Goal: Task Accomplishment & Management: Manage account settings

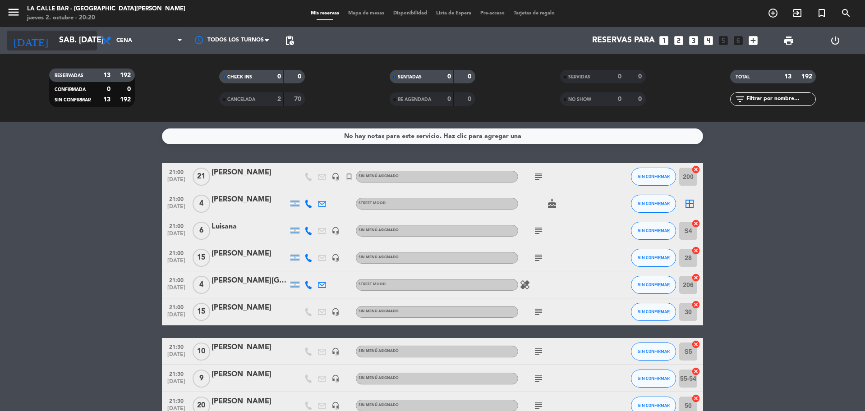
click at [58, 41] on input "sáb. [DATE]" at bounding box center [107, 41] width 105 height 18
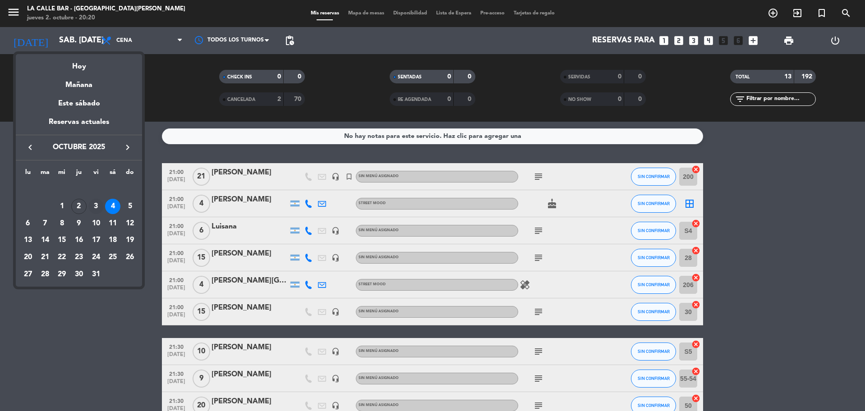
click at [94, 209] on div "3" at bounding box center [95, 206] width 15 height 15
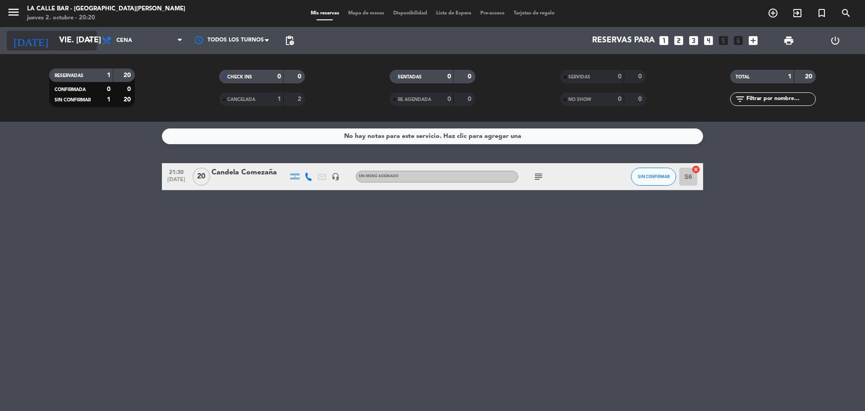
click at [55, 38] on input "vie. [DATE]" at bounding box center [107, 41] width 105 height 18
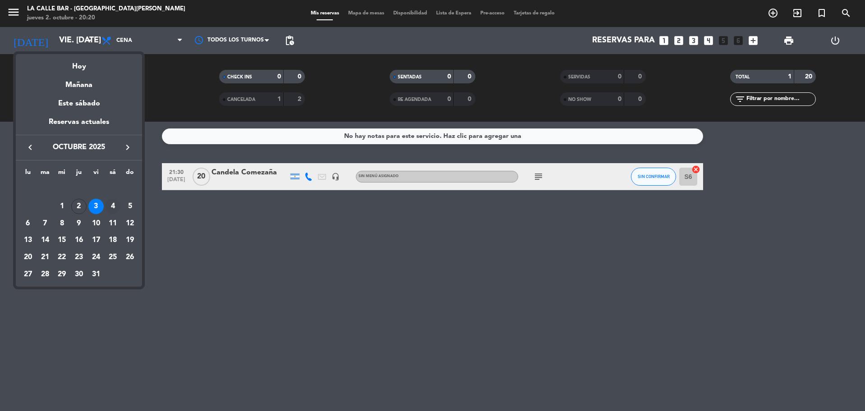
click at [110, 207] on div "4" at bounding box center [112, 206] width 15 height 15
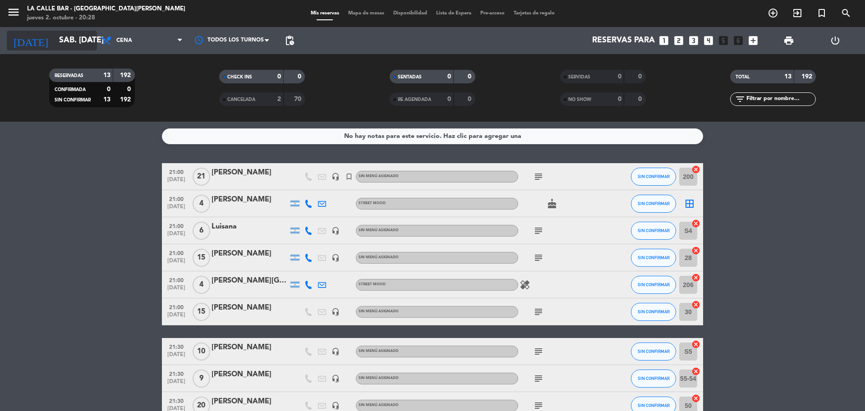
click at [55, 40] on input "sáb. [DATE]" at bounding box center [107, 41] width 105 height 18
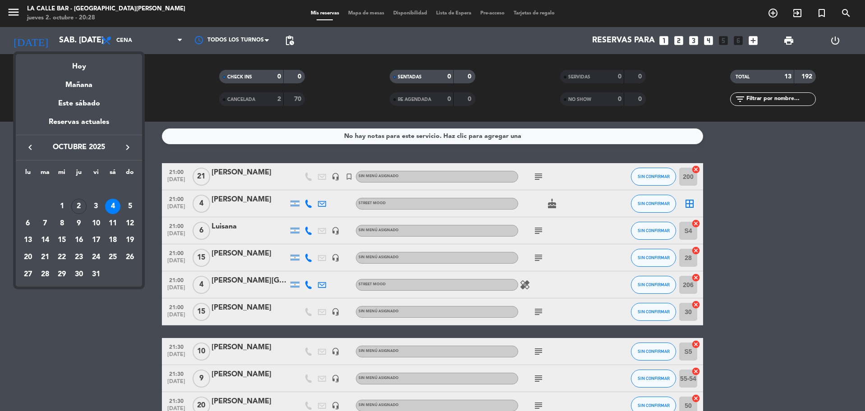
click at [93, 205] on div "3" at bounding box center [95, 206] width 15 height 15
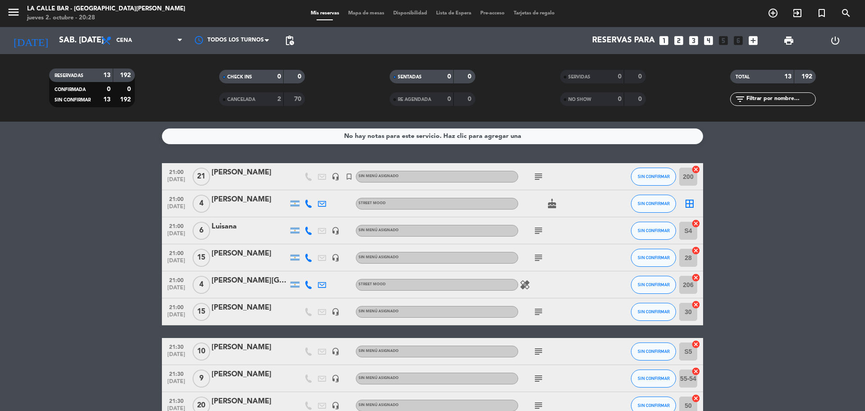
type input "vie. [DATE]"
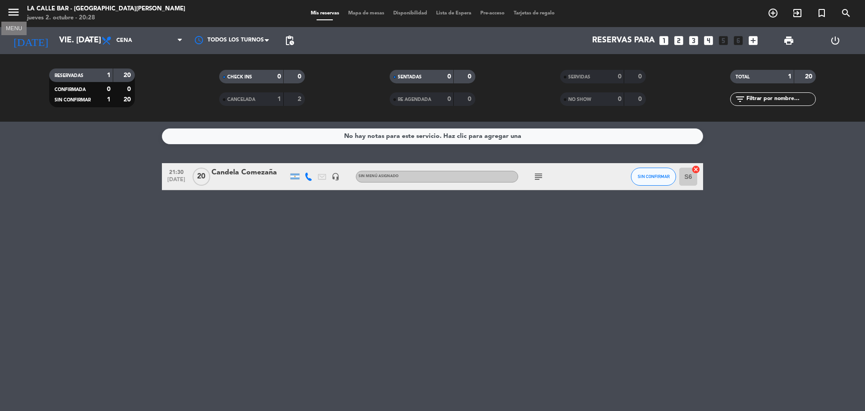
click at [15, 12] on icon "menu" at bounding box center [14, 12] width 14 height 14
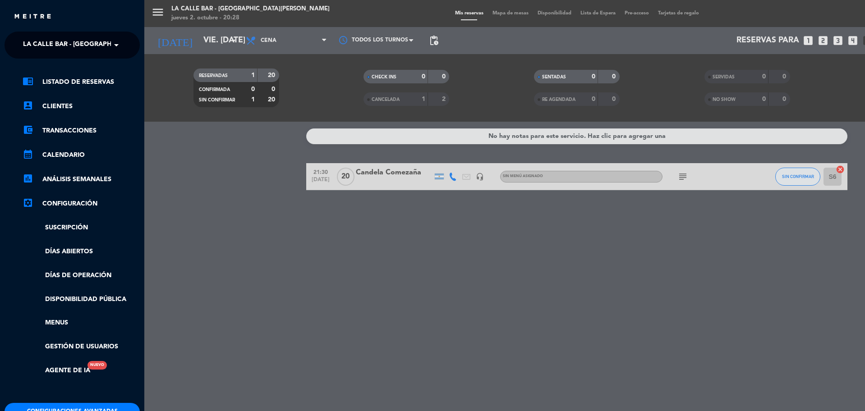
click at [97, 50] on span "La Calle Bar - [GEOGRAPHIC_DATA][PERSON_NAME]" at bounding box center [107, 45] width 169 height 19
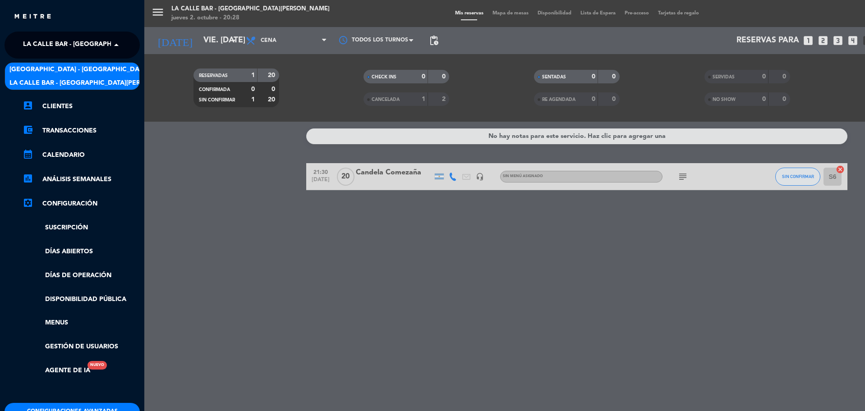
click at [104, 69] on div "[GEOGRAPHIC_DATA] - [GEOGRAPHIC_DATA]" at bounding box center [72, 70] width 134 height 14
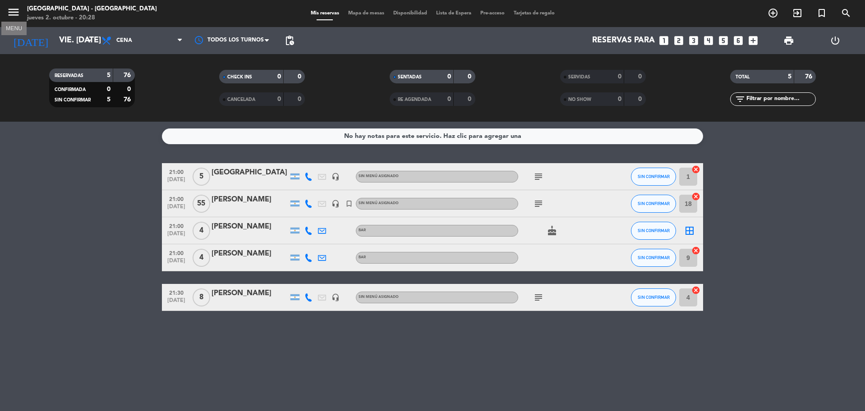
click at [13, 11] on icon "menu" at bounding box center [14, 12] width 14 height 14
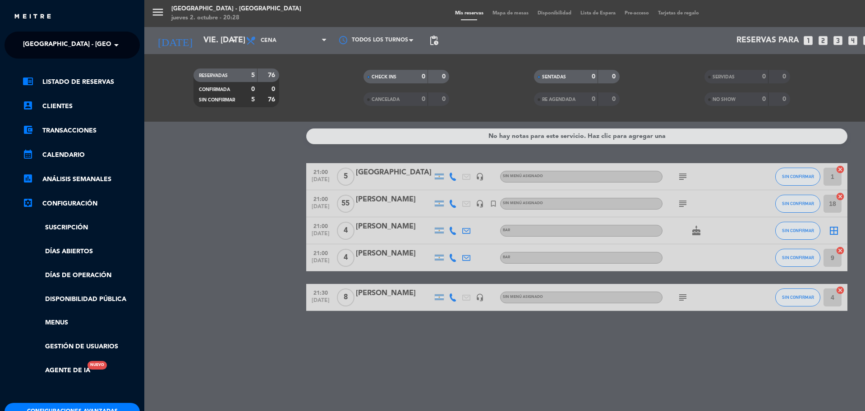
click at [58, 43] on span "[GEOGRAPHIC_DATA] - [GEOGRAPHIC_DATA]" at bounding box center [92, 45] width 139 height 19
click at [80, 87] on span "La Calle Bar - [GEOGRAPHIC_DATA][PERSON_NAME]" at bounding box center [93, 83] width 169 height 10
